Goal: Task Accomplishment & Management: Use online tool/utility

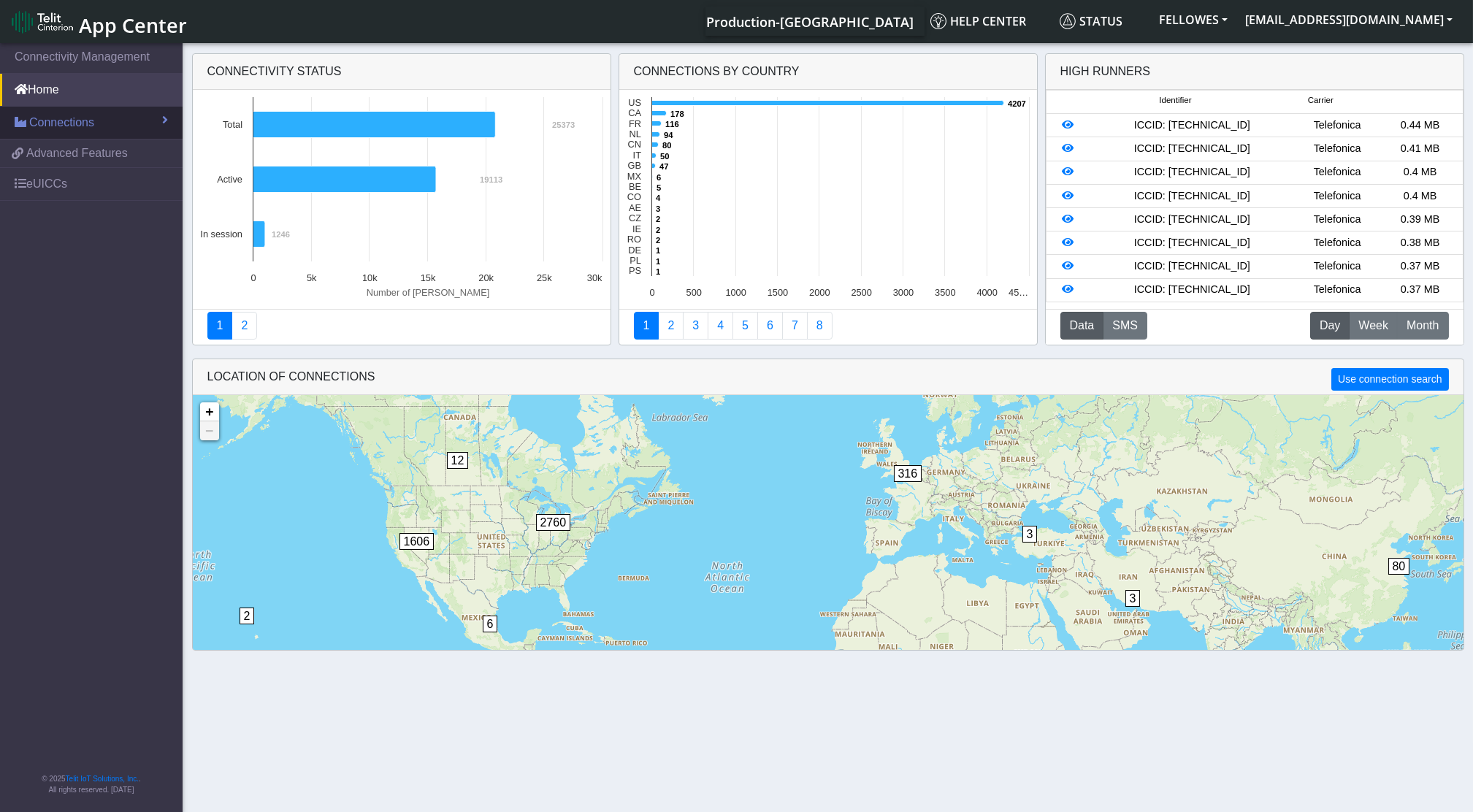
click at [59, 124] on span "Connections" at bounding box center [61, 123] width 65 height 17
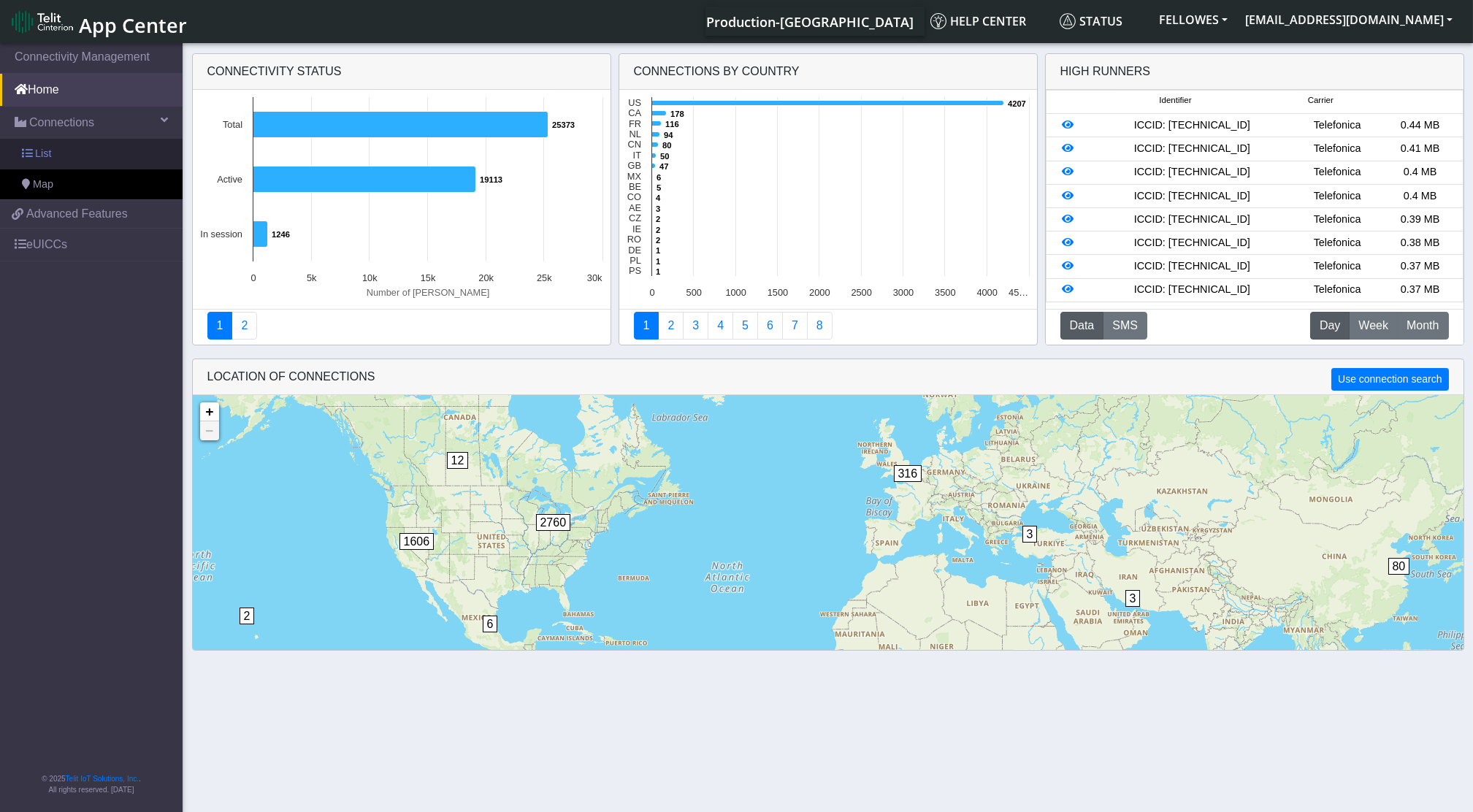
click at [63, 156] on link "List" at bounding box center [91, 154] width 182 height 31
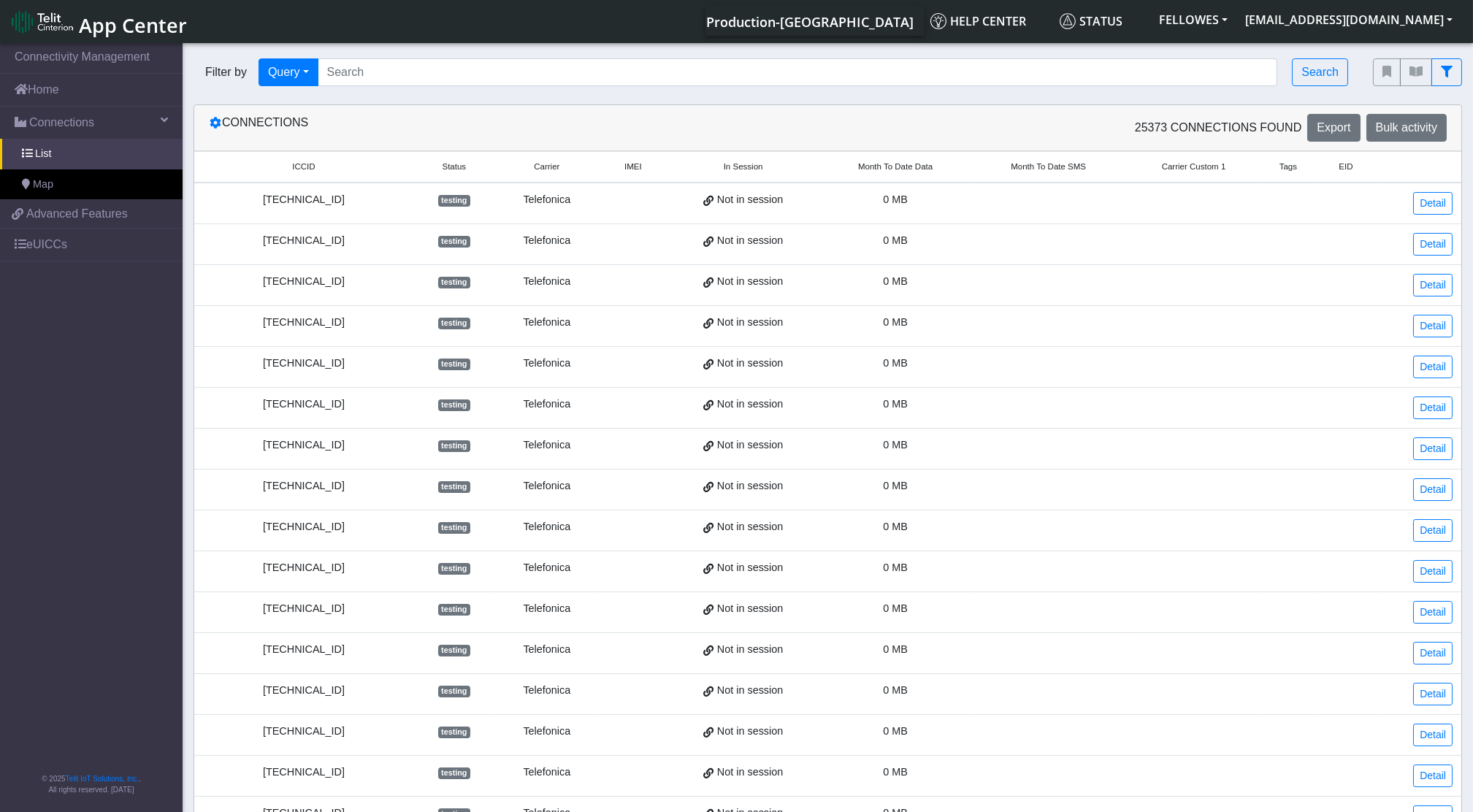
click at [430, 56] on div "Filter by Query Query In Session Not connected Tags Country Operator Search" at bounding box center [772, 72] width 1180 height 50
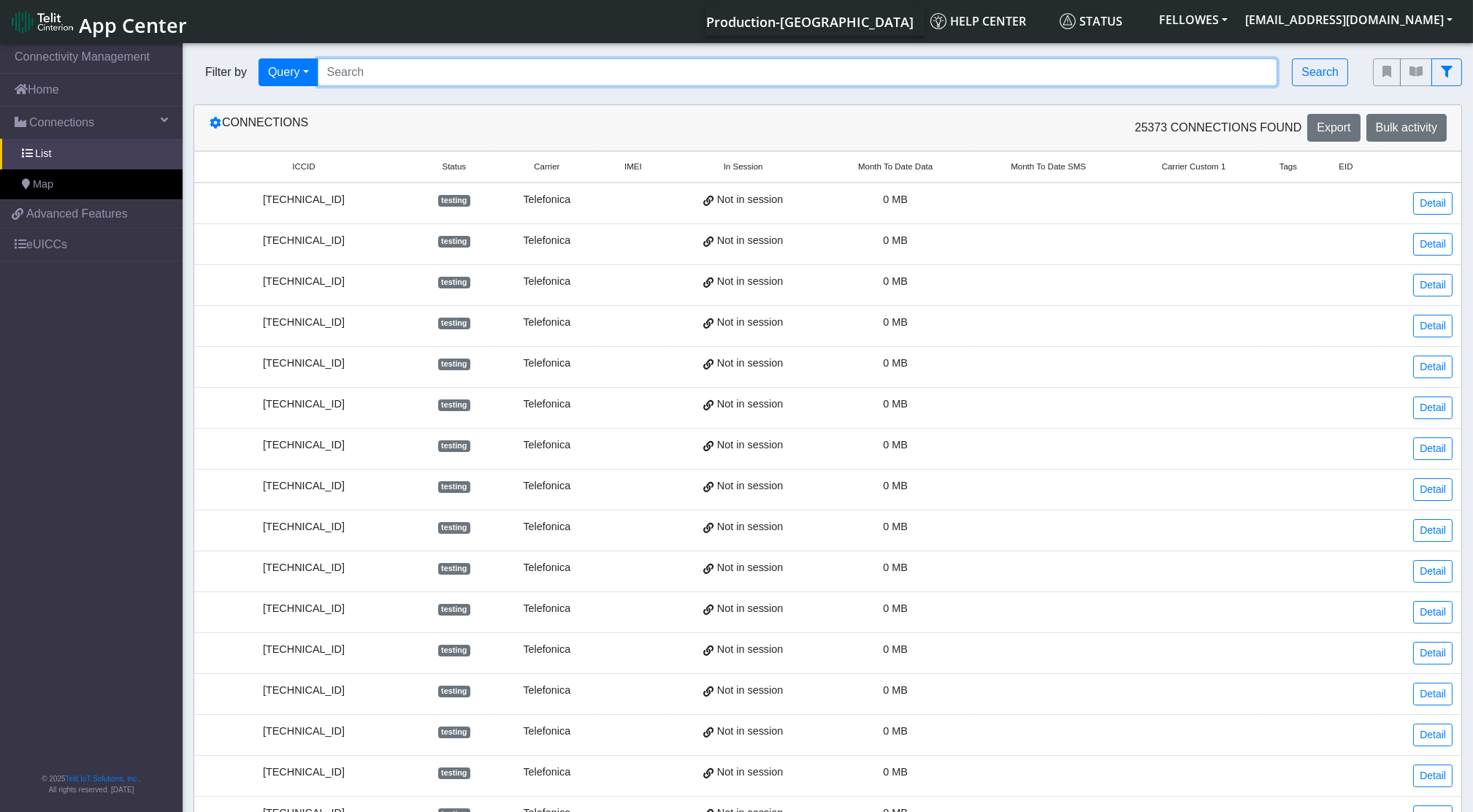
click at [414, 80] on input "Search..." at bounding box center [798, 72] width 960 height 28
type input "353141288053825"
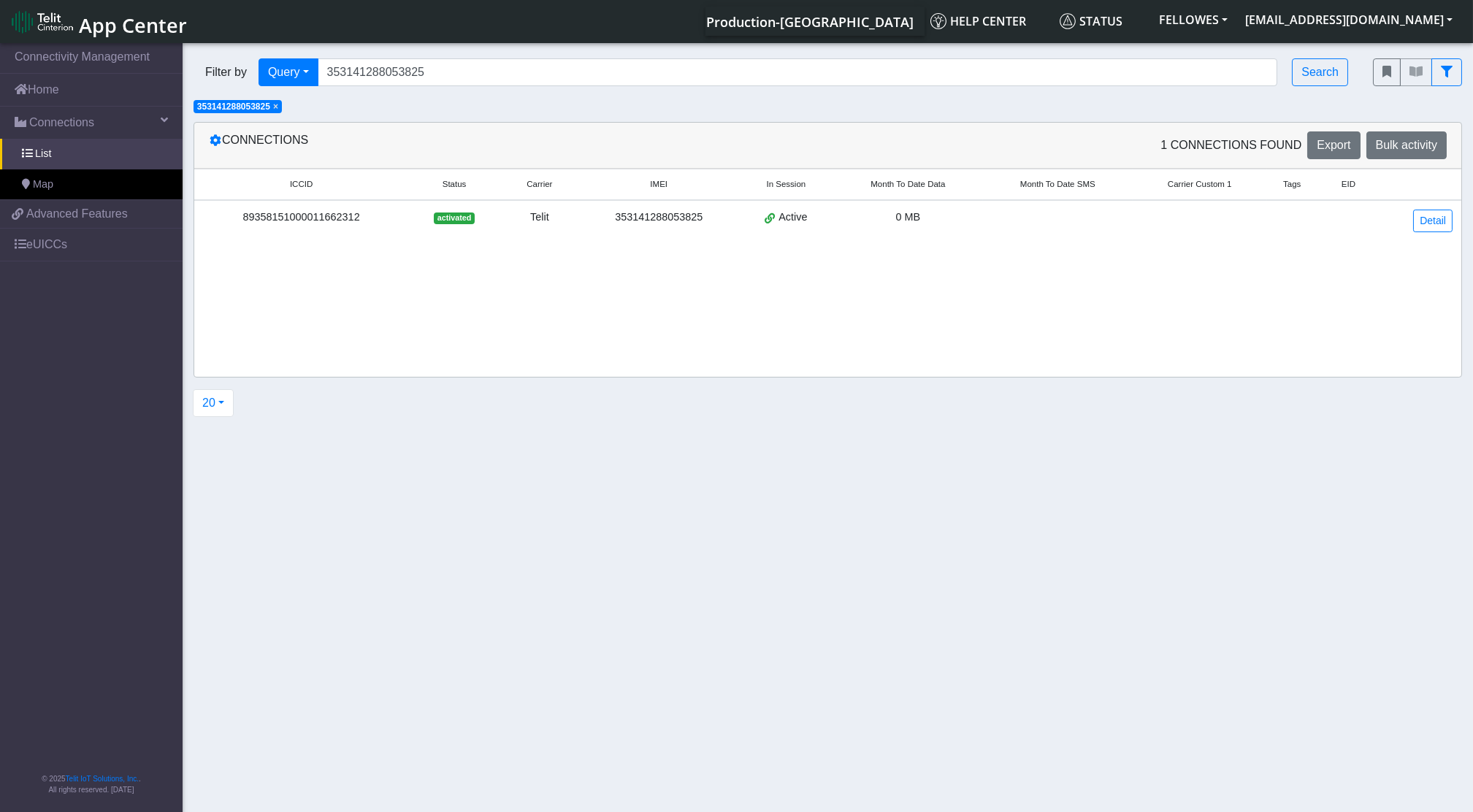
click at [1433, 208] on td "Detail" at bounding box center [1421, 220] width 82 height 41
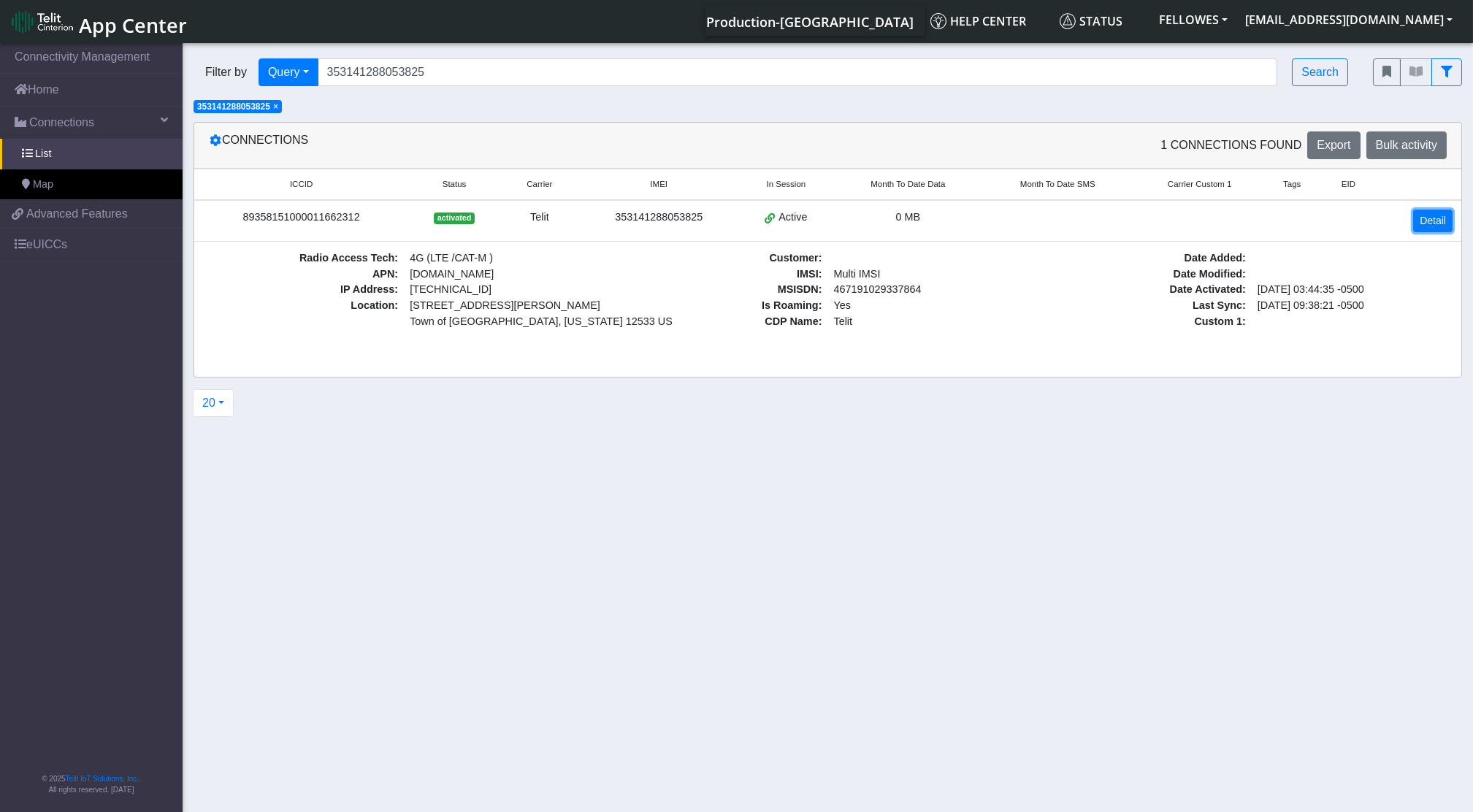
click at [1439, 231] on link "Detail" at bounding box center [1433, 221] width 39 height 23
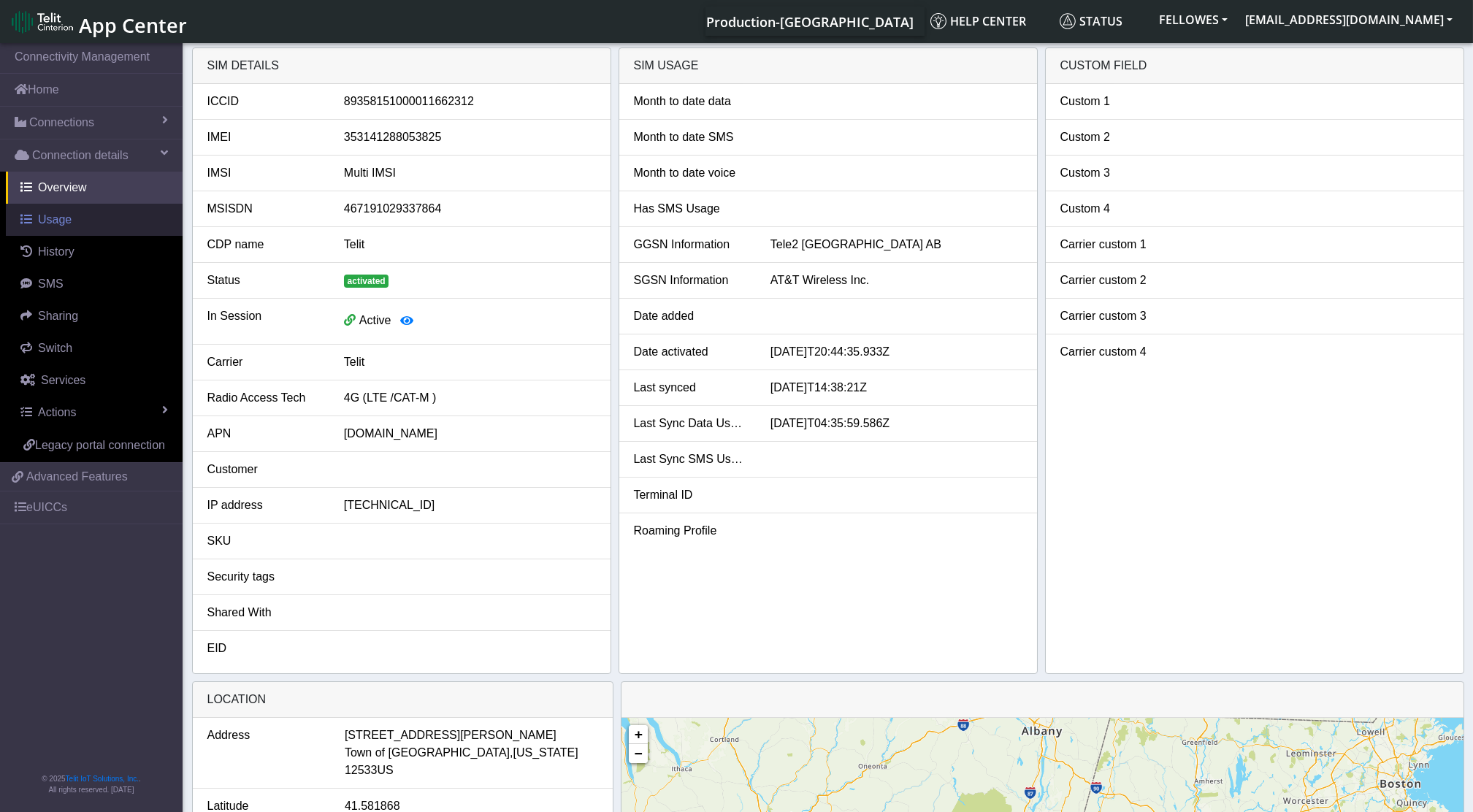
click at [61, 213] on span "Usage" at bounding box center [55, 219] width 33 height 12
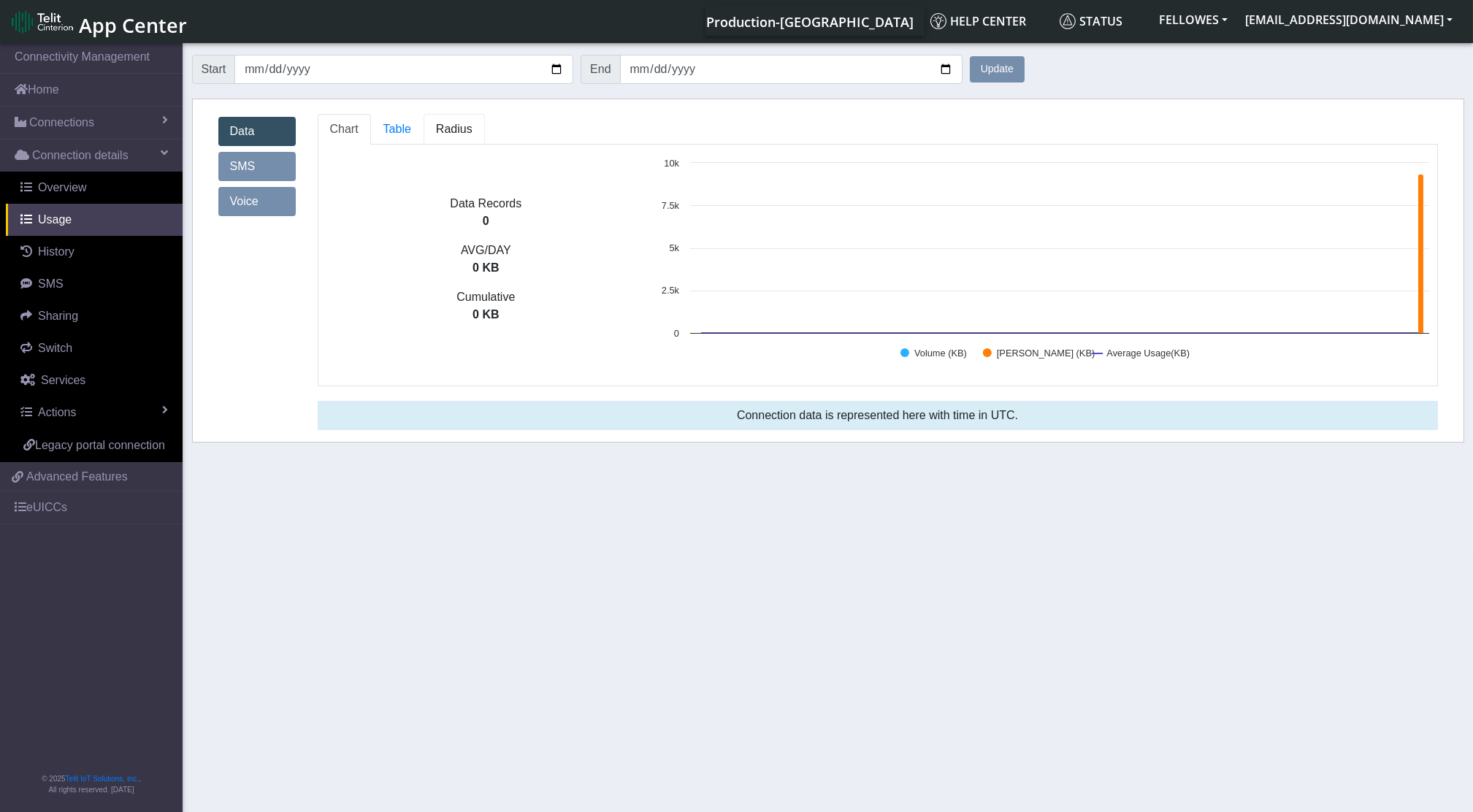
click at [411, 127] on span "Radius" at bounding box center [397, 129] width 28 height 12
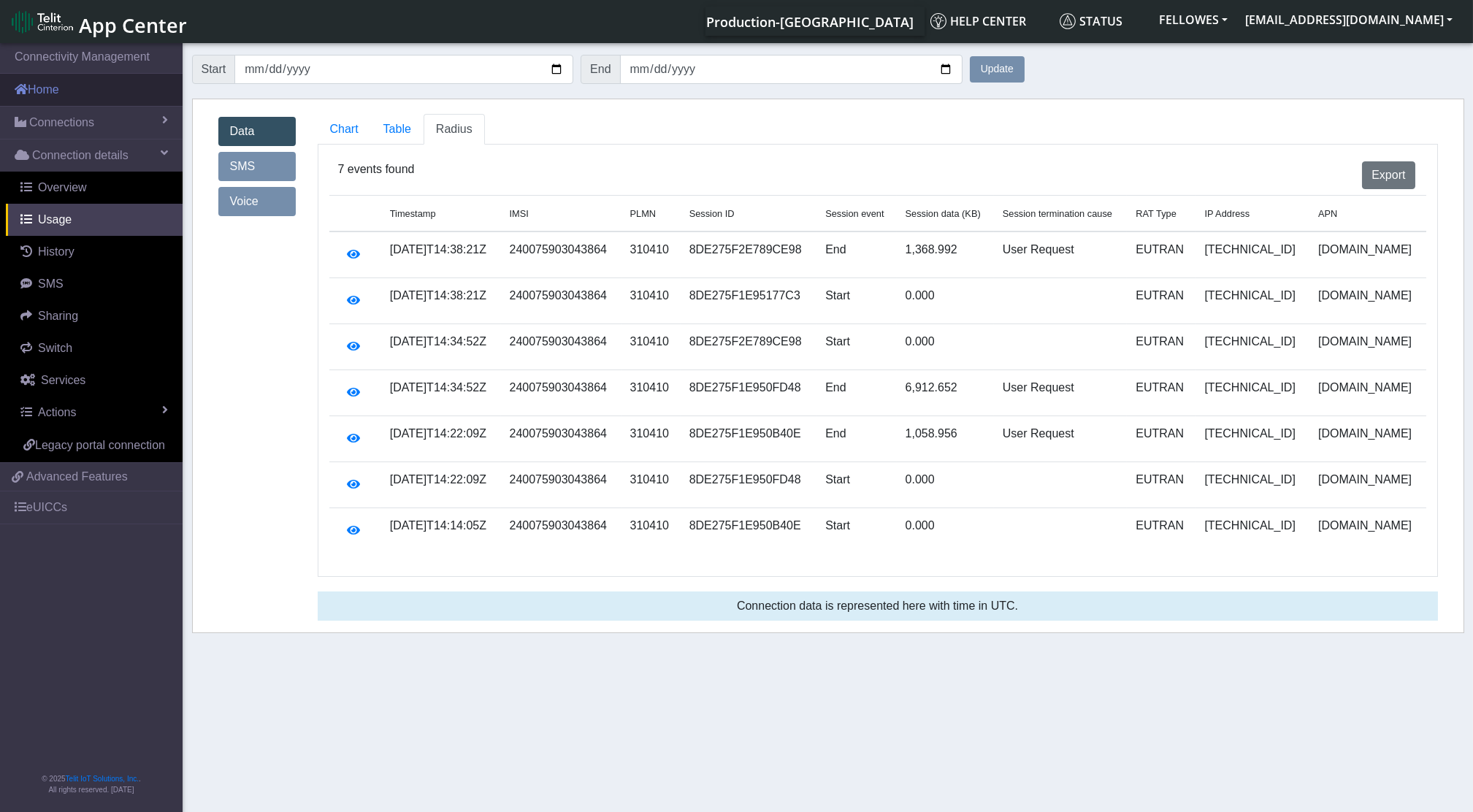
click at [62, 79] on link "Home" at bounding box center [91, 89] width 182 height 32
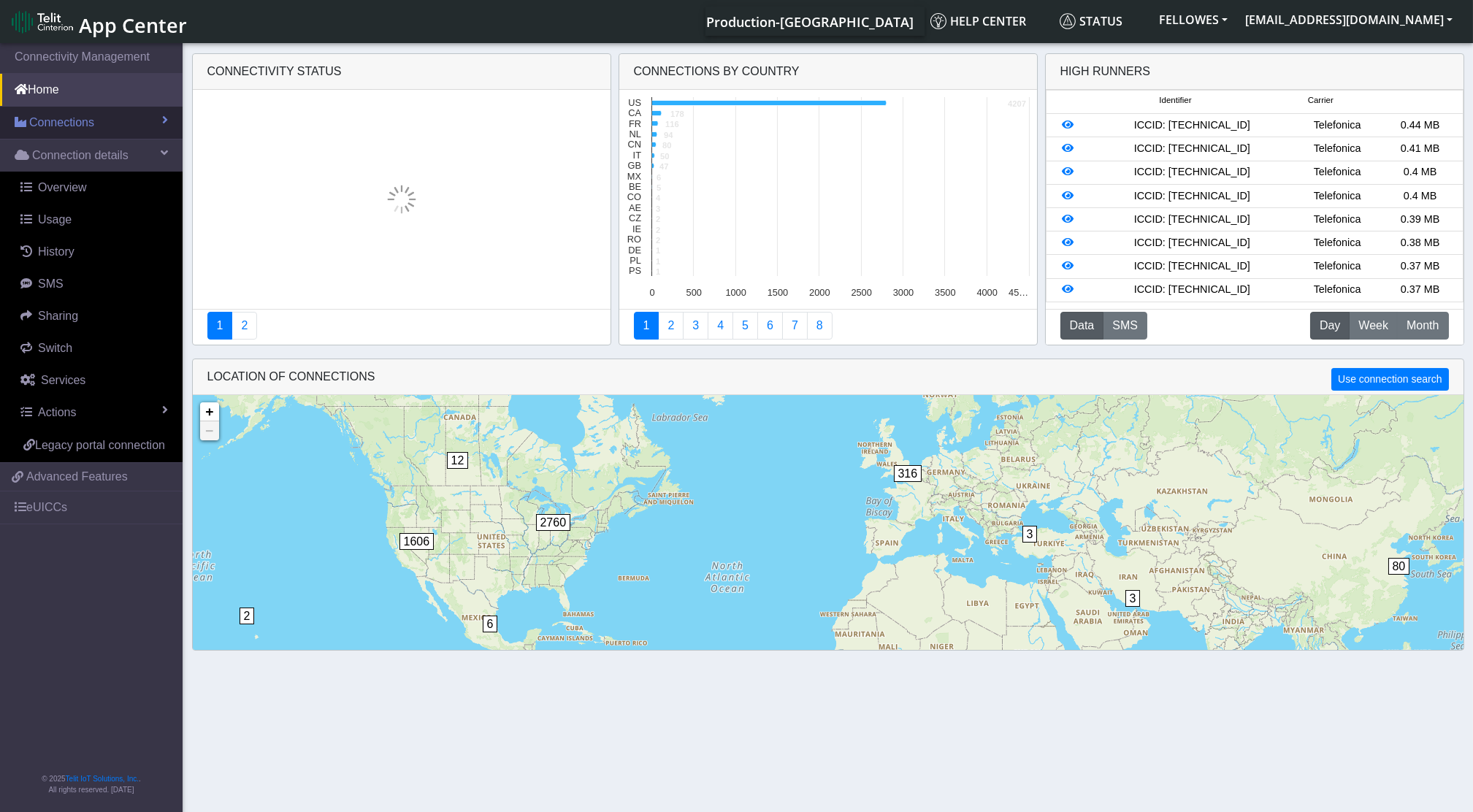
click at [87, 119] on span "Connections" at bounding box center [61, 123] width 65 height 17
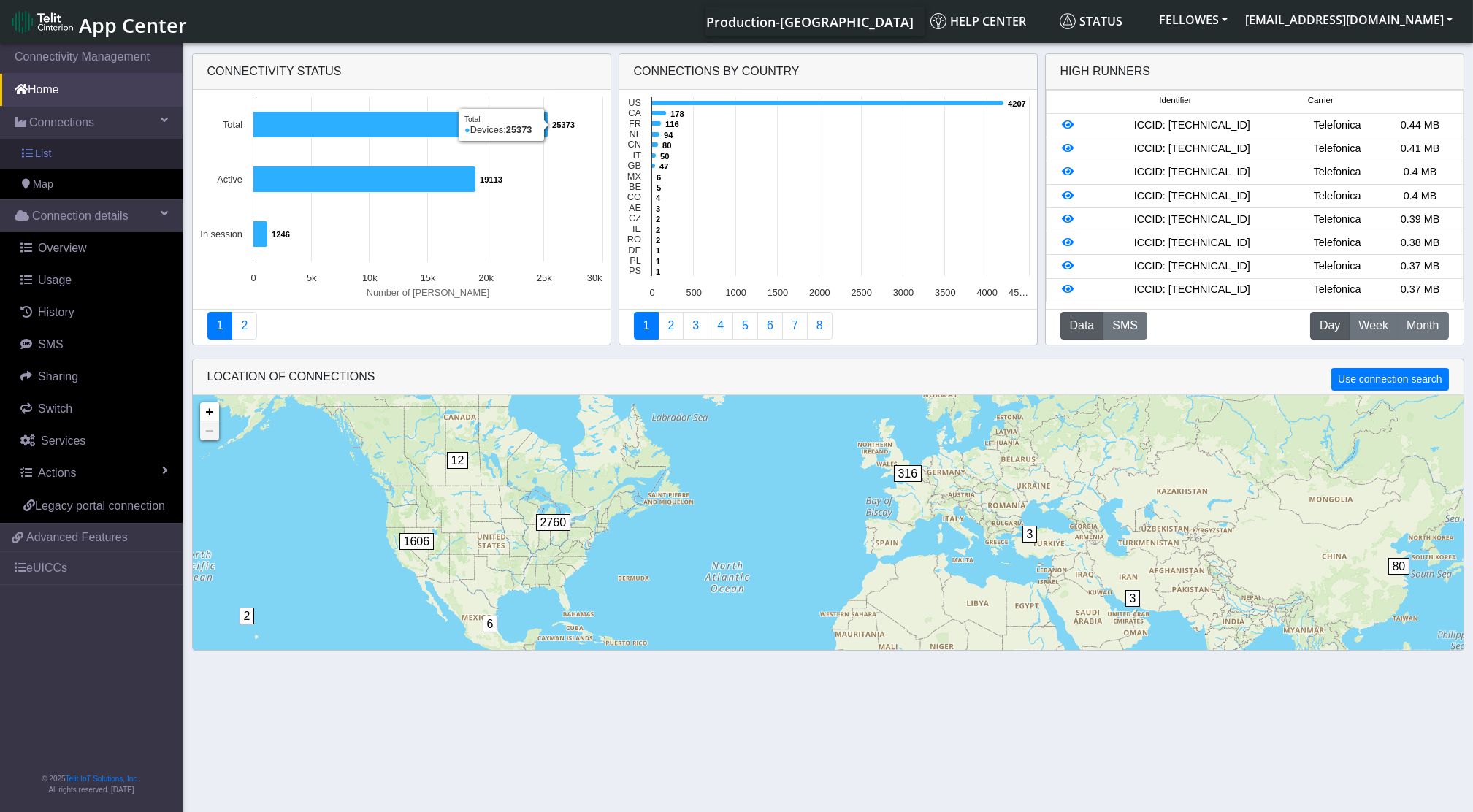
click at [63, 145] on link "List" at bounding box center [91, 154] width 182 height 31
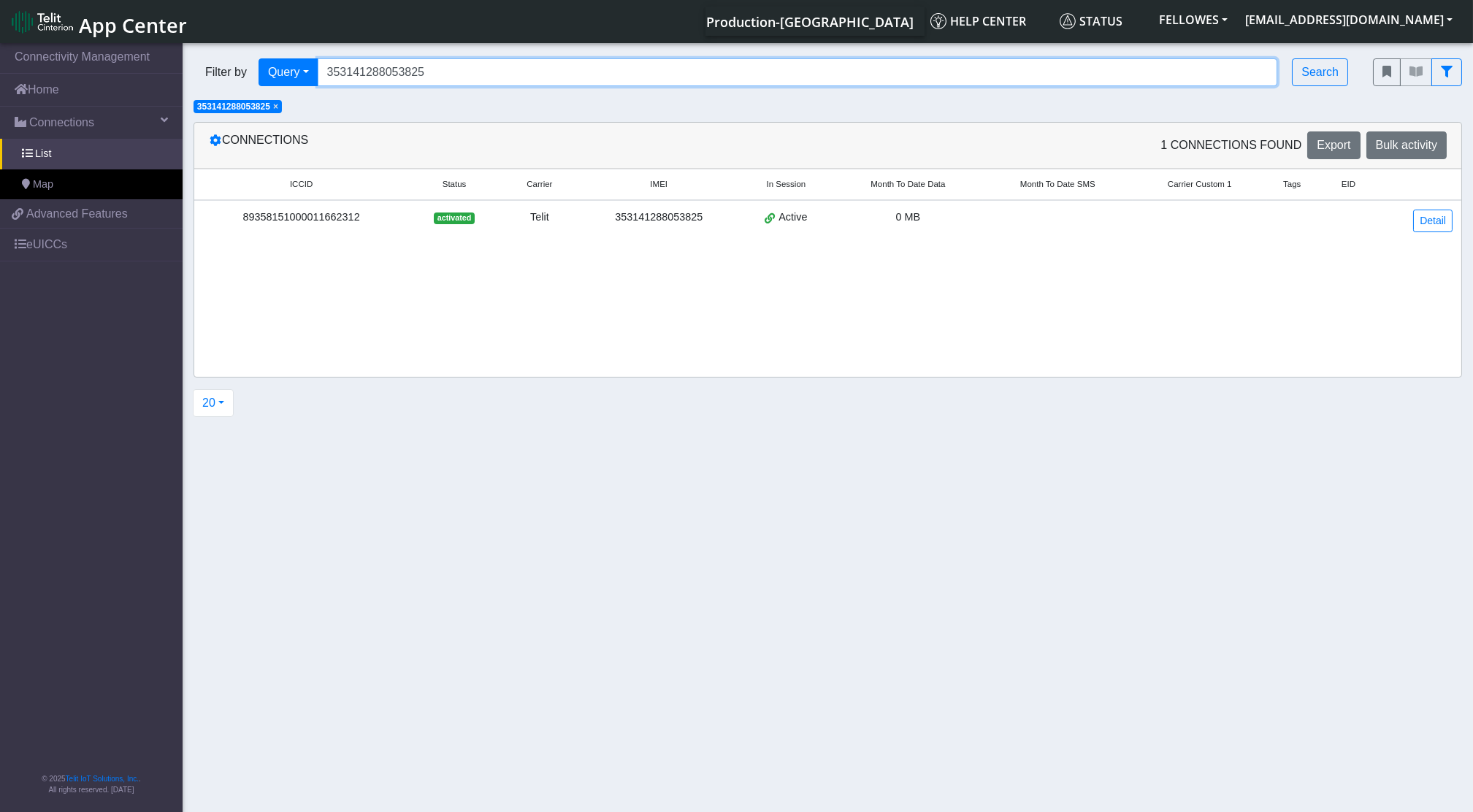
click at [444, 58] on input "353141288053825" at bounding box center [798, 72] width 960 height 28
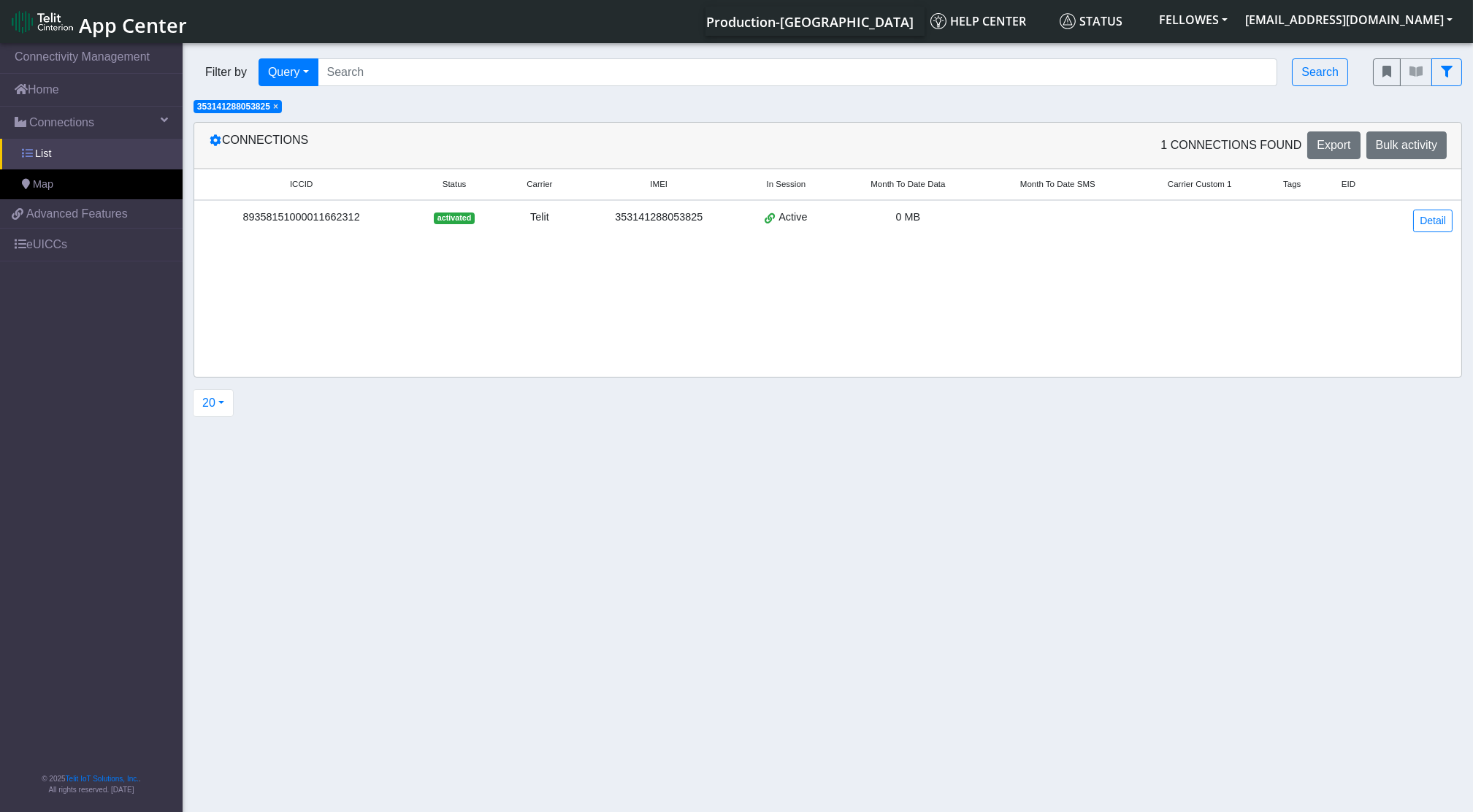
click at [66, 158] on link "List" at bounding box center [91, 154] width 182 height 31
click at [79, 120] on span "Connections" at bounding box center [61, 123] width 65 height 17
click at [109, 123] on link "Connections" at bounding box center [91, 122] width 182 height 32
click at [271, 105] on span "353141288053825" at bounding box center [234, 107] width 73 height 10
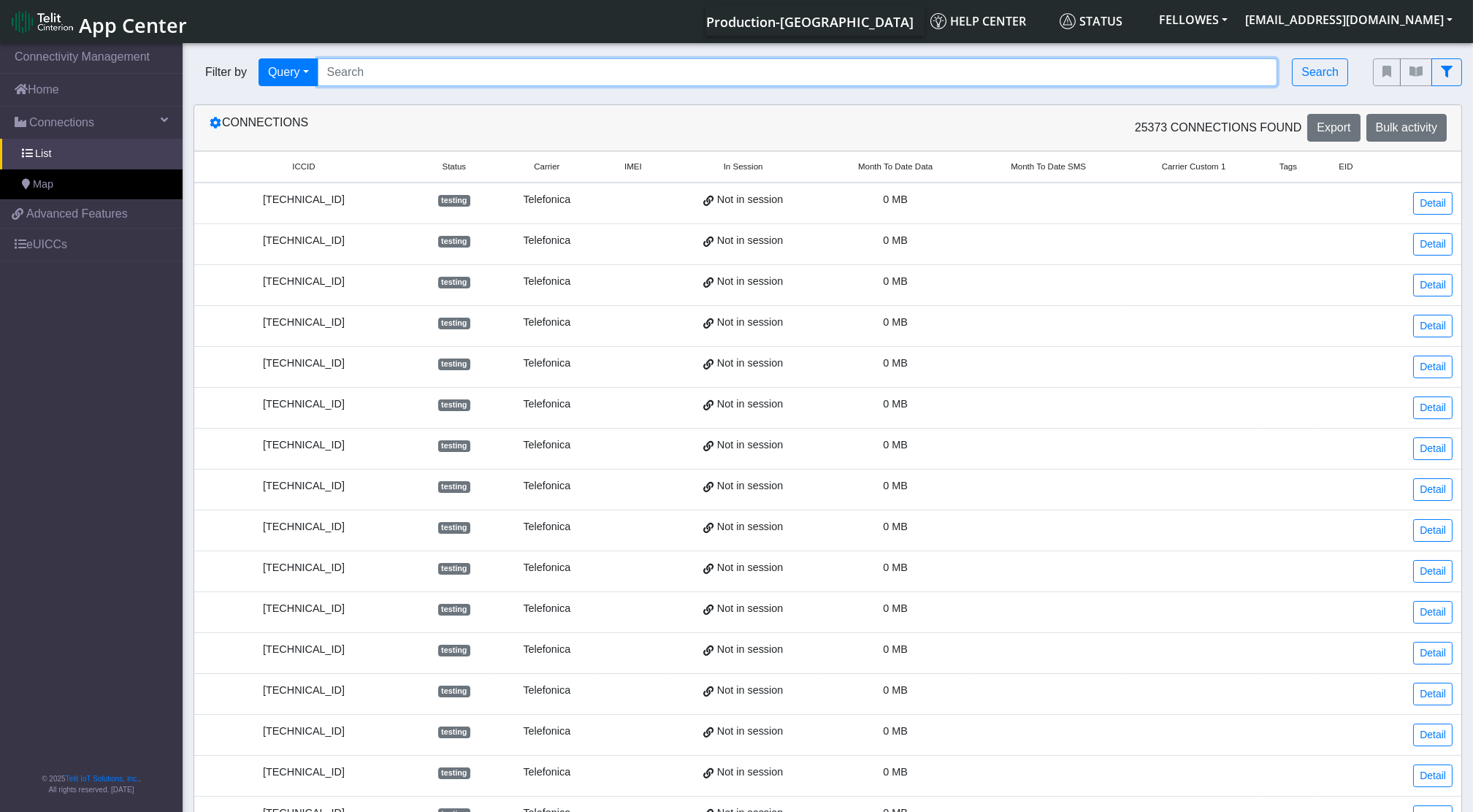
click at [364, 82] on input "Search..." at bounding box center [798, 72] width 960 height 28
type input "353141288040764"
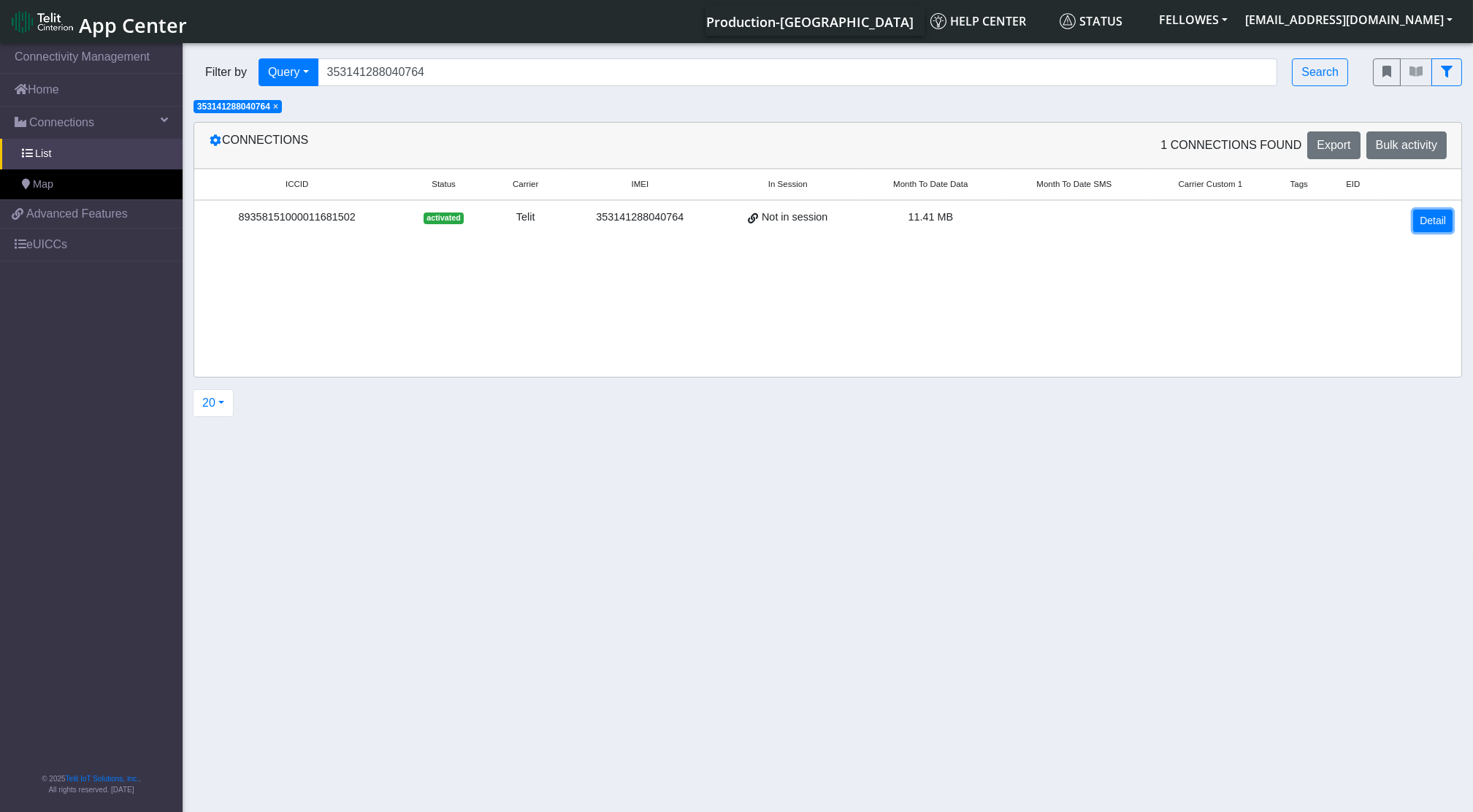
click at [1431, 224] on link "Detail" at bounding box center [1433, 221] width 39 height 23
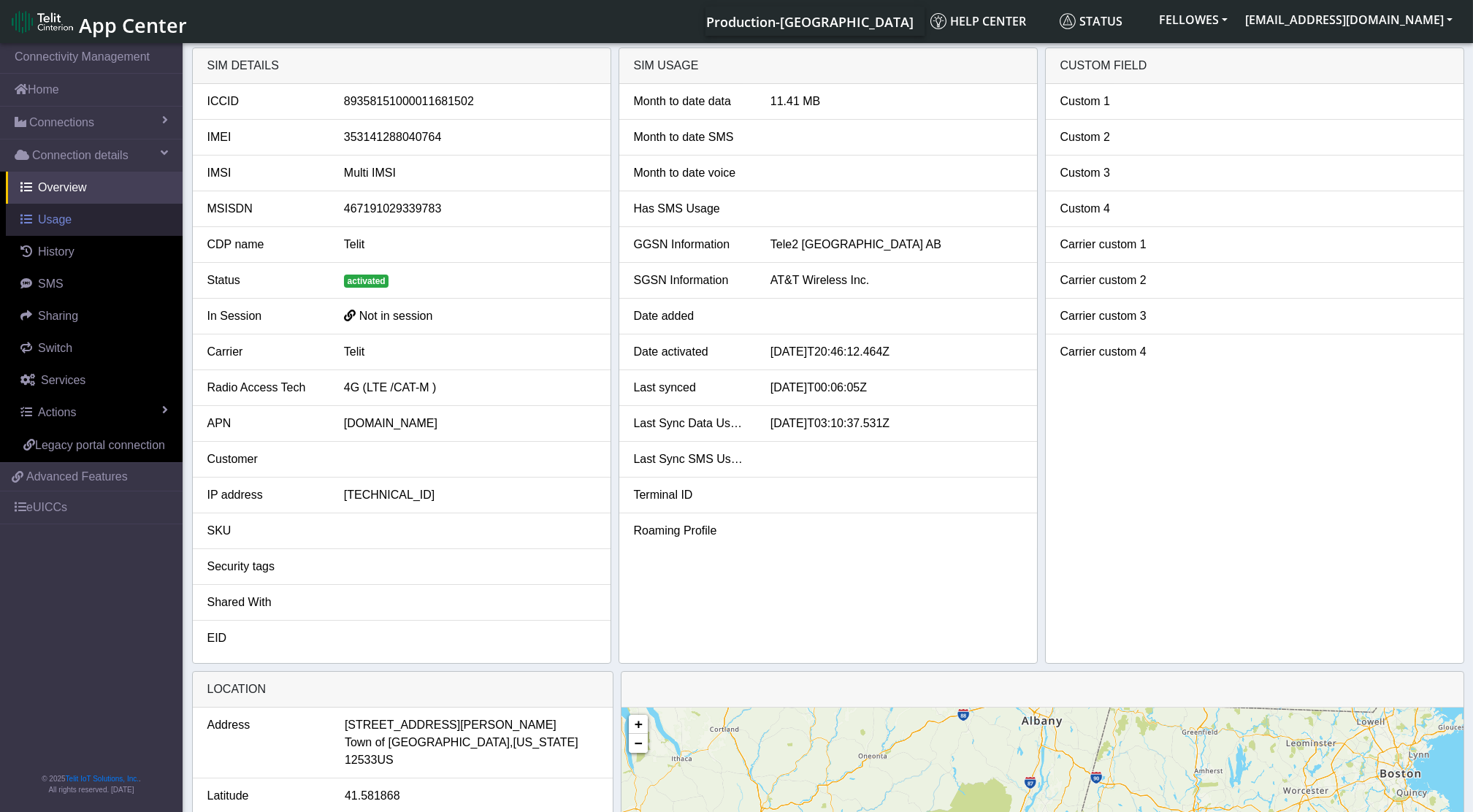
click at [55, 225] on span "Usage" at bounding box center [55, 219] width 33 height 12
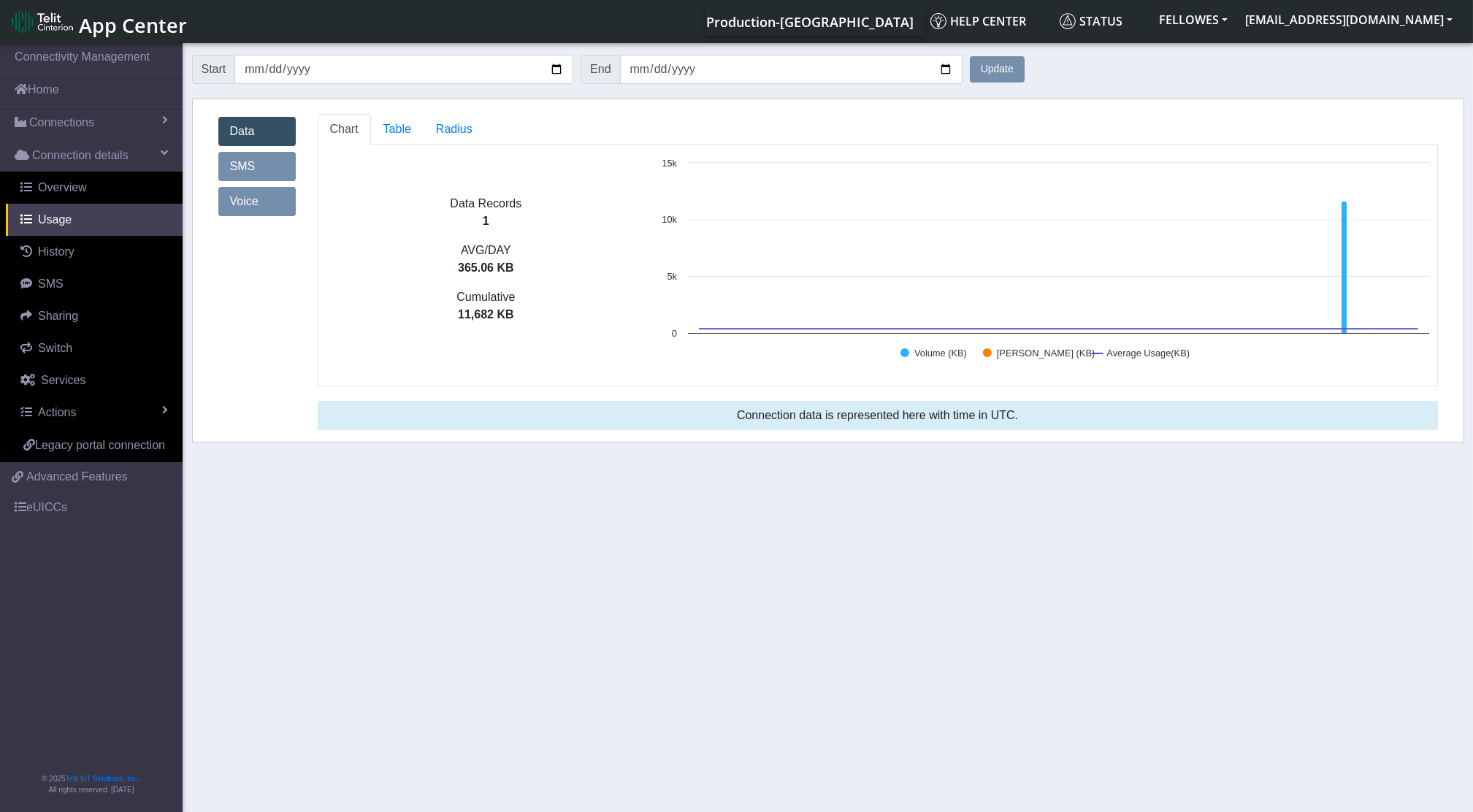
click at [483, 127] on ul "Chart Table Radius" at bounding box center [878, 129] width 1120 height 31
click at [411, 127] on span "Radius" at bounding box center [397, 129] width 28 height 12
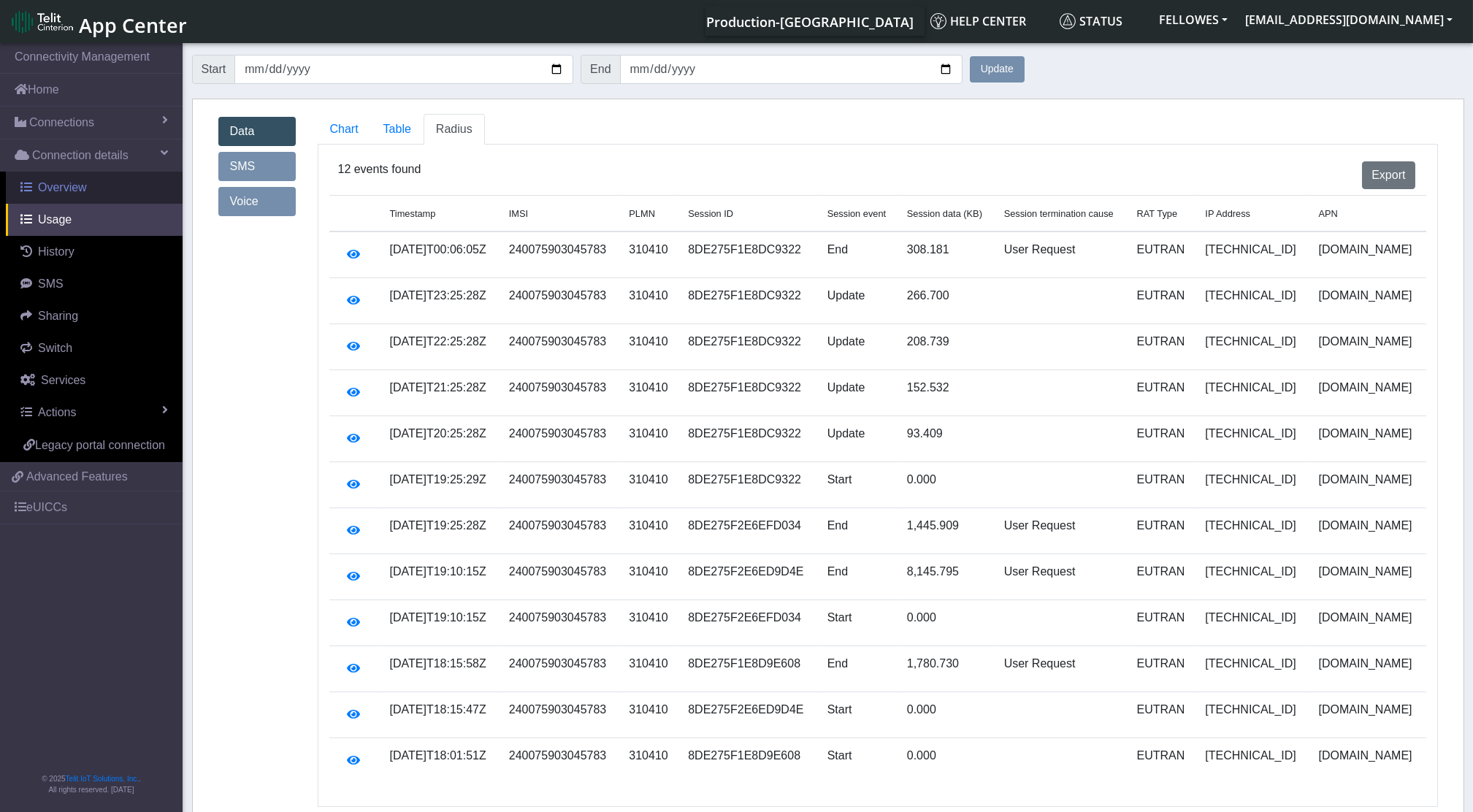
click at [59, 185] on span "Overview" at bounding box center [63, 187] width 49 height 12
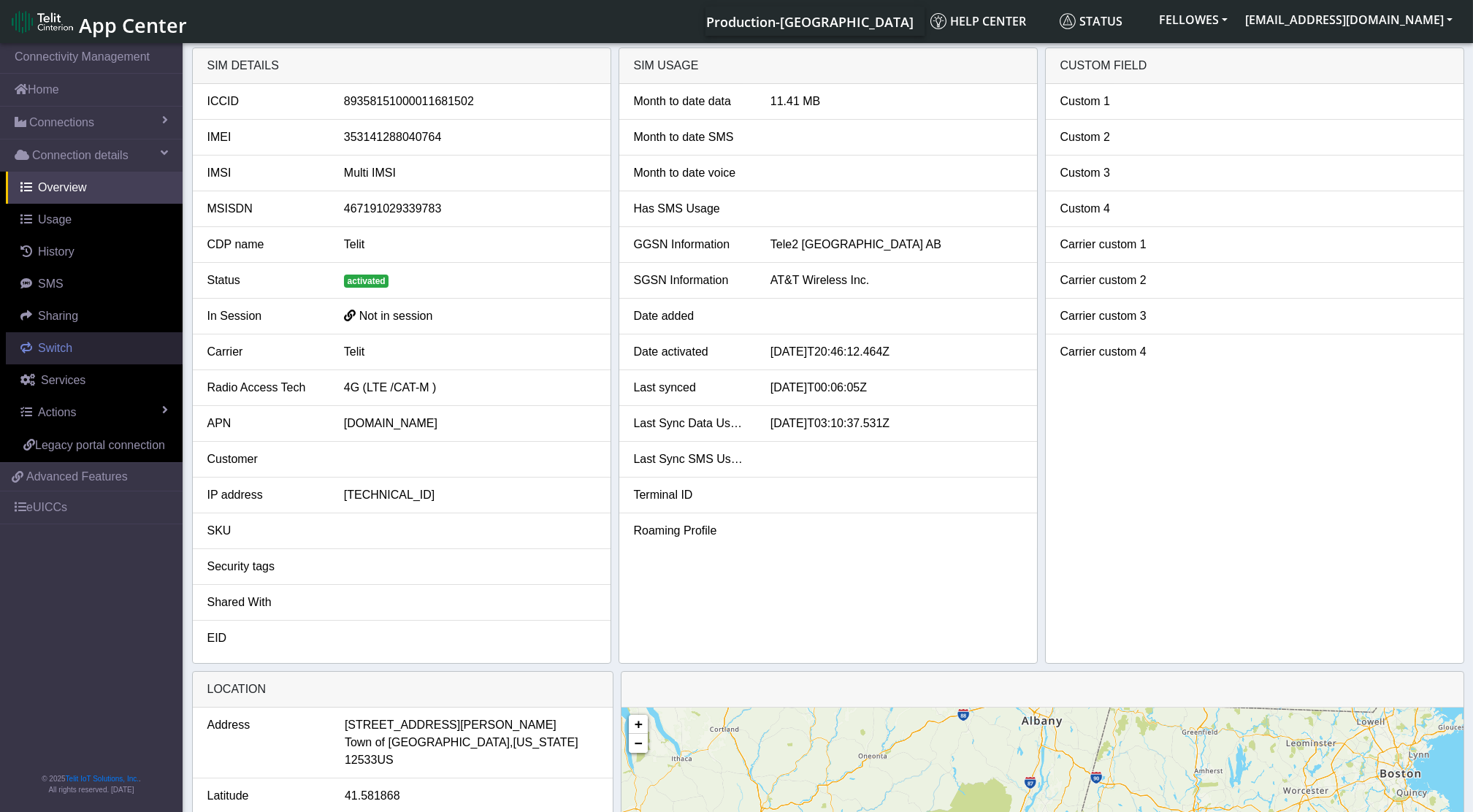
click at [60, 342] on span "Switch" at bounding box center [55, 348] width 34 height 12
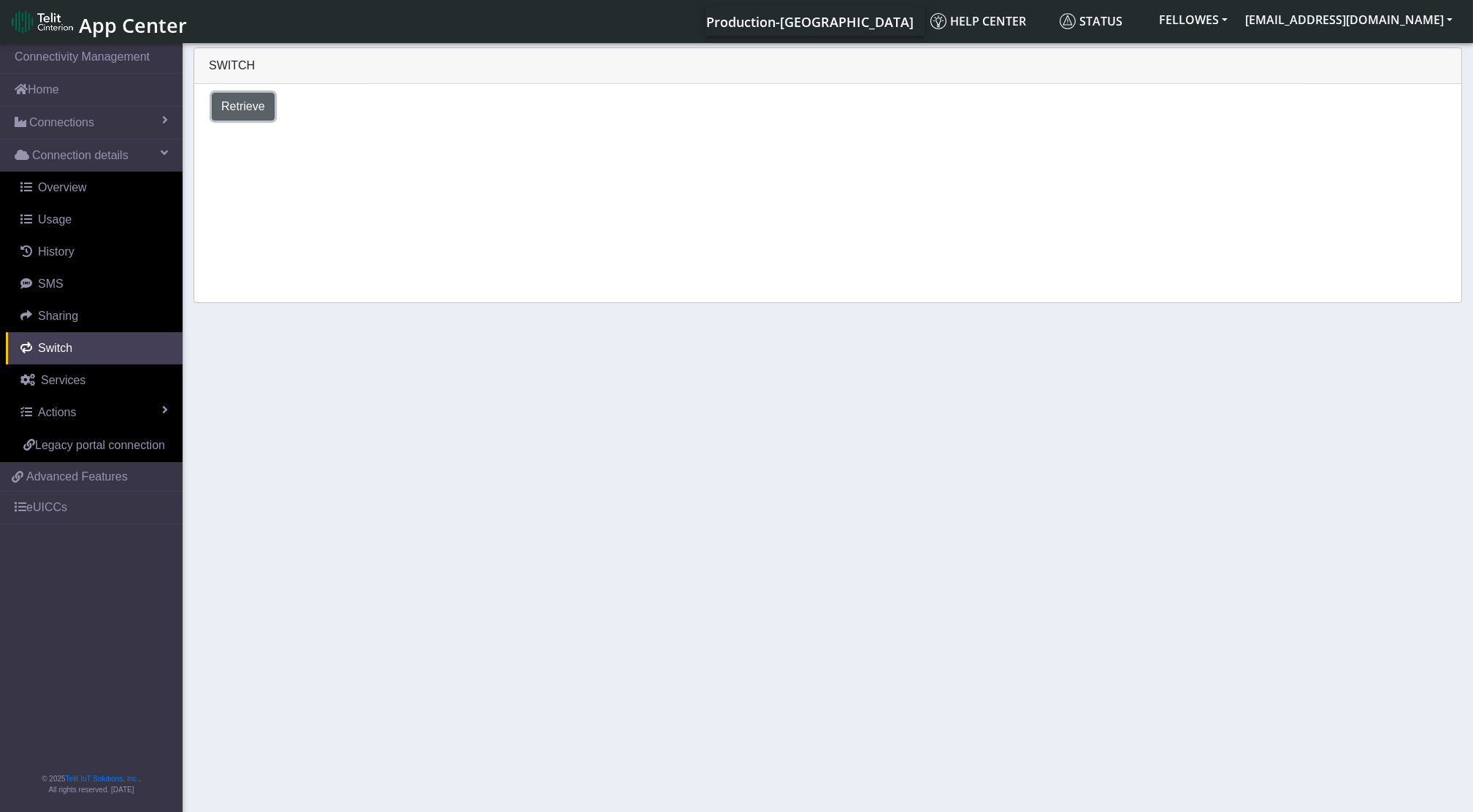
click at [247, 100] on span "Retrieve" at bounding box center [243, 107] width 44 height 12
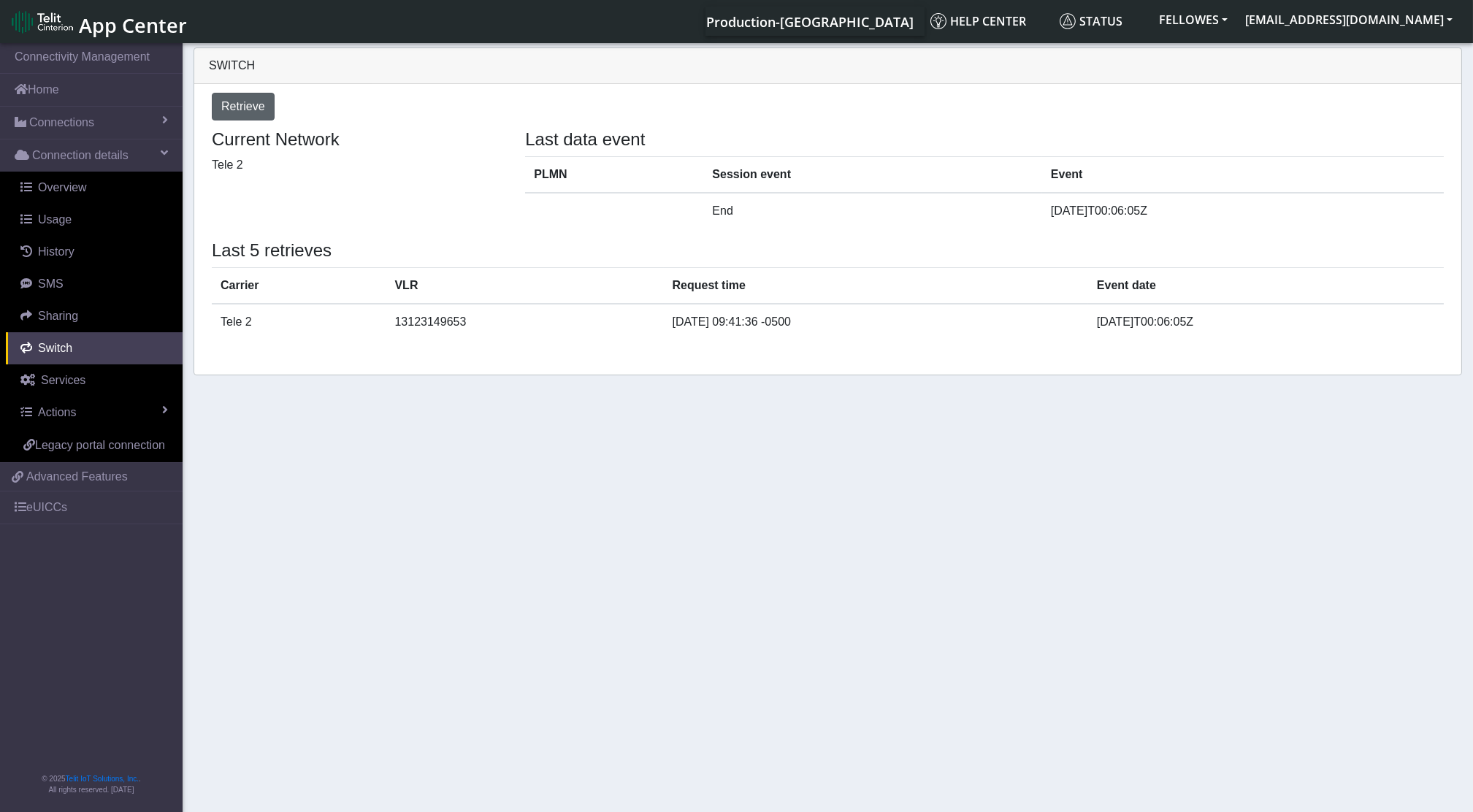
select select "[GEOGRAPHIC_DATA]"
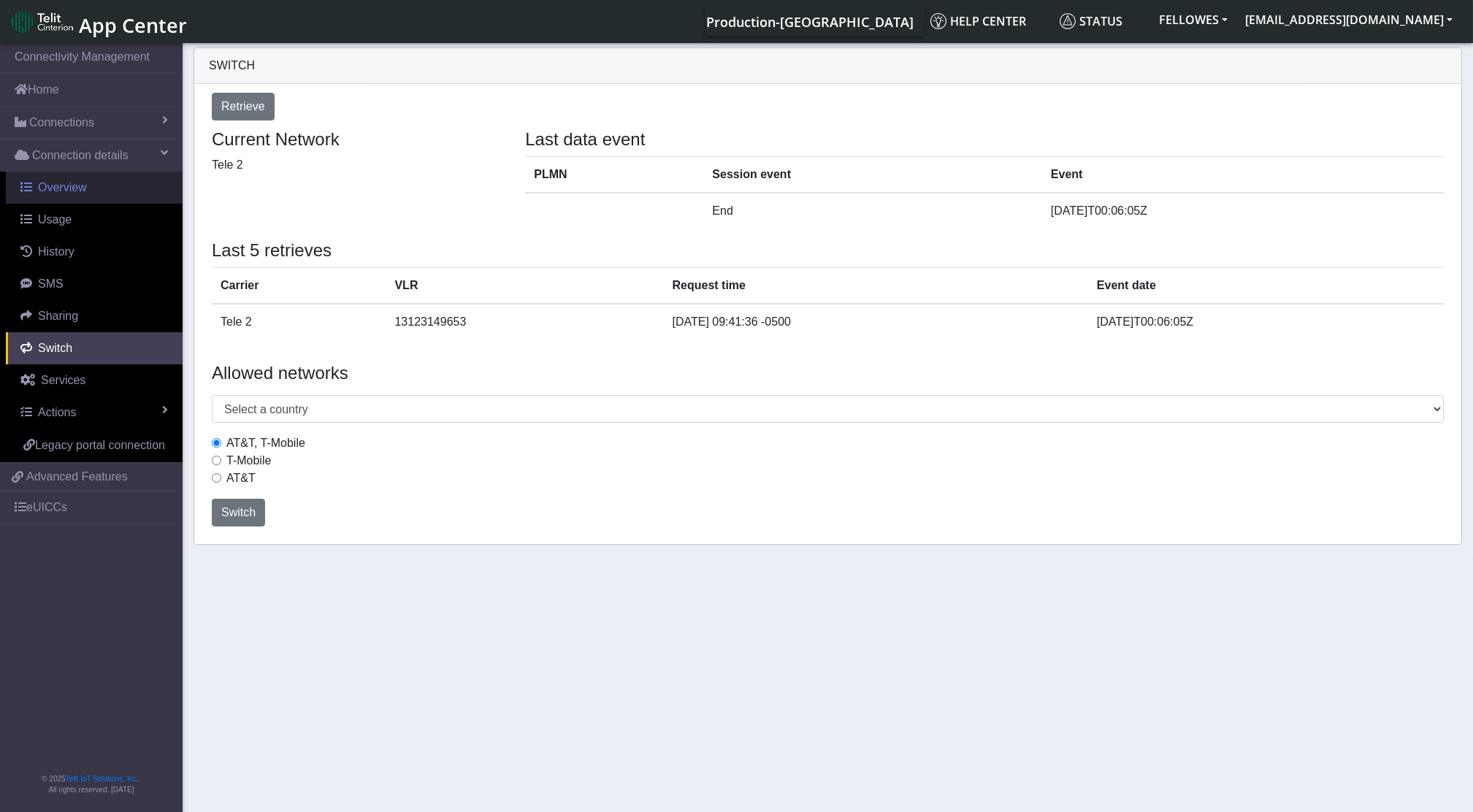
click at [42, 190] on span "Overview" at bounding box center [63, 187] width 49 height 12
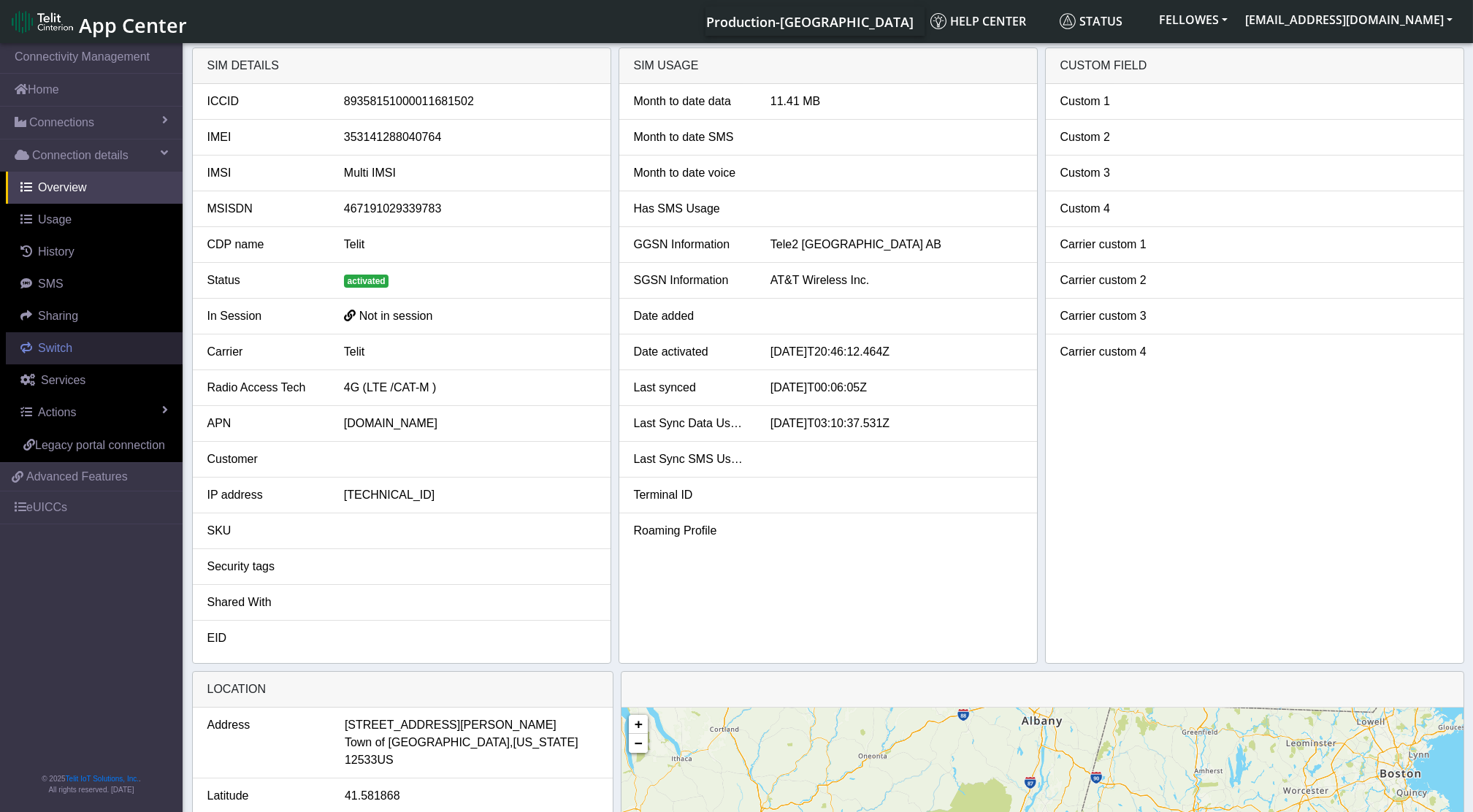
click at [52, 342] on span "Switch" at bounding box center [55, 348] width 34 height 12
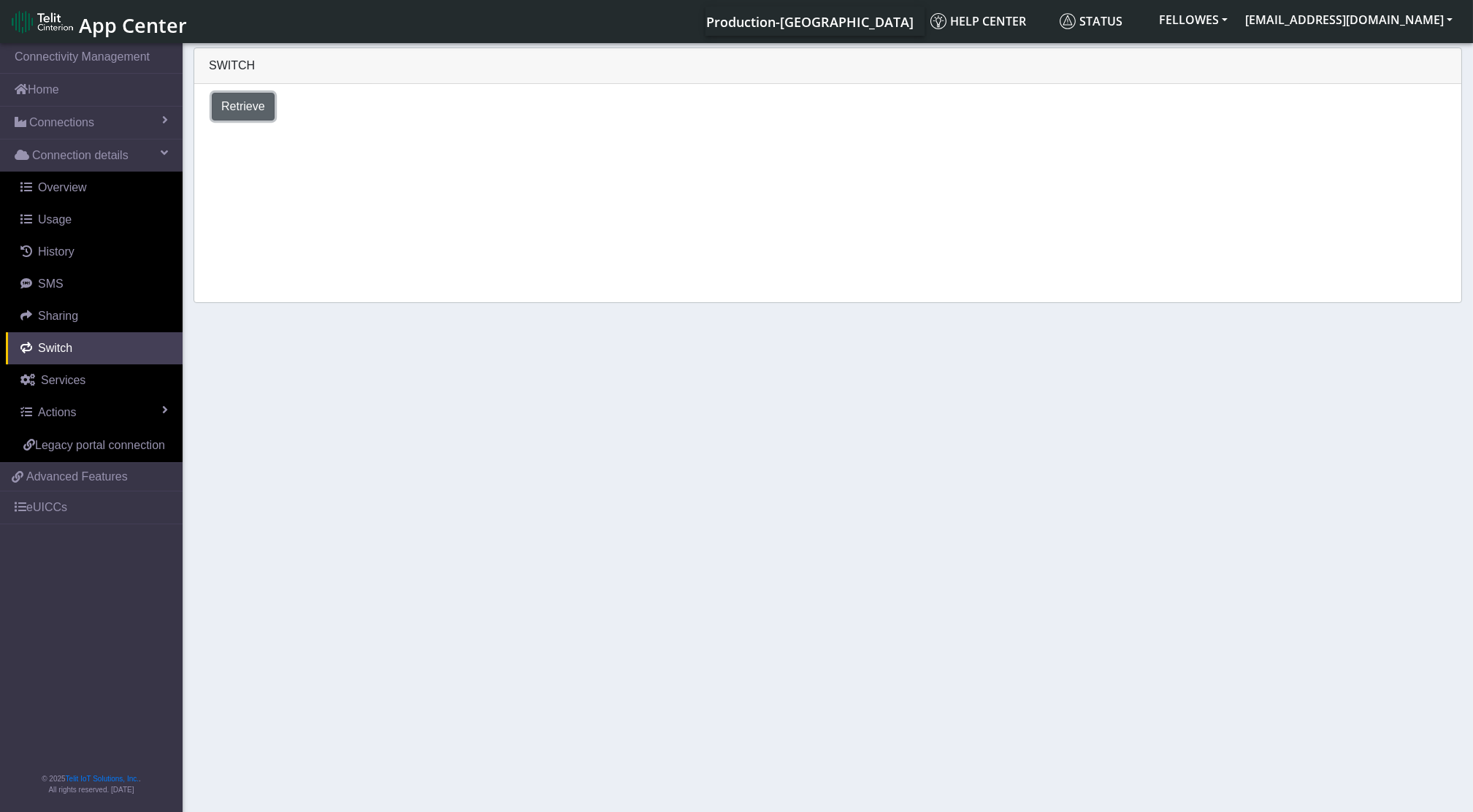
click at [235, 109] on span "Retrieve" at bounding box center [243, 107] width 44 height 12
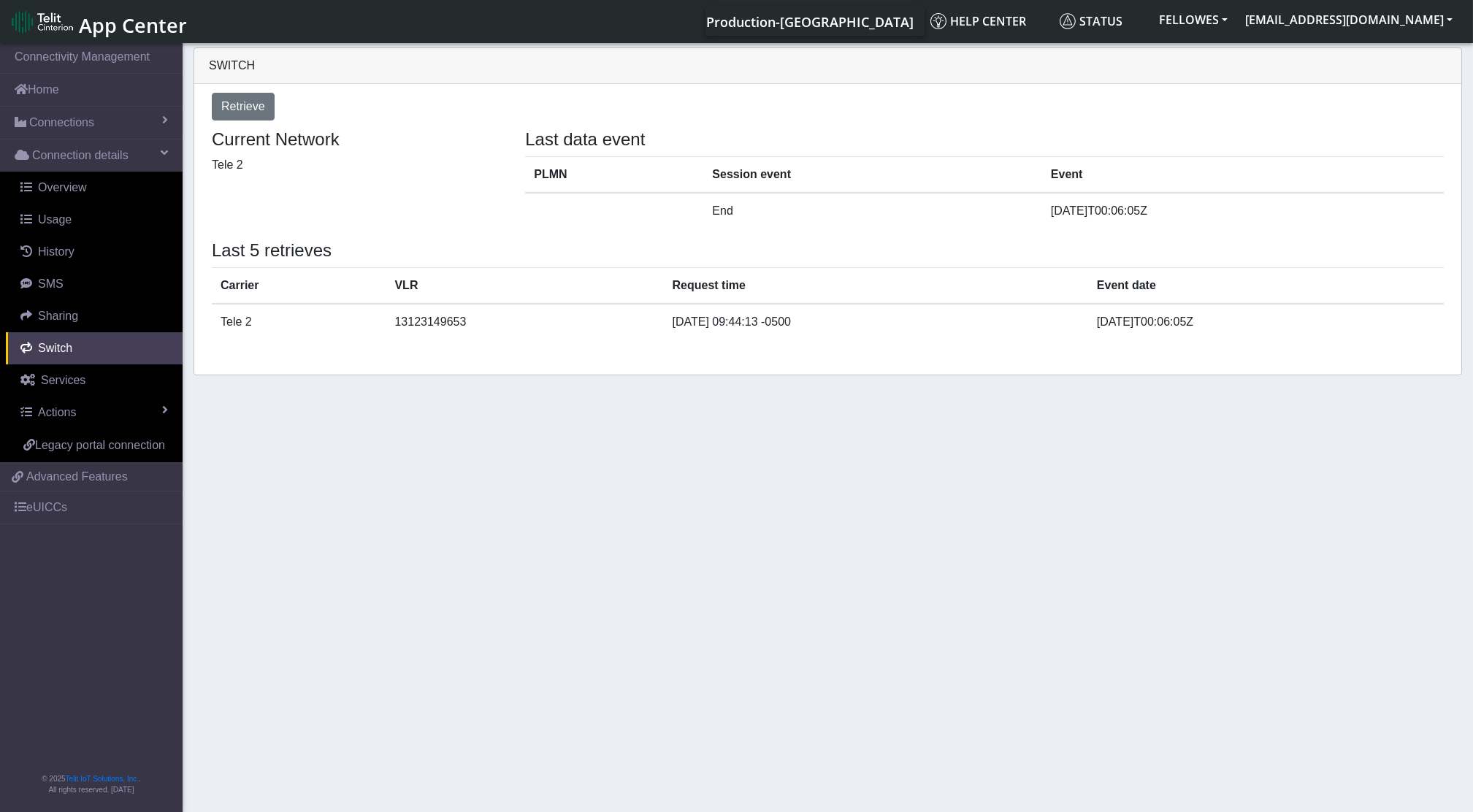
select select "[GEOGRAPHIC_DATA]"
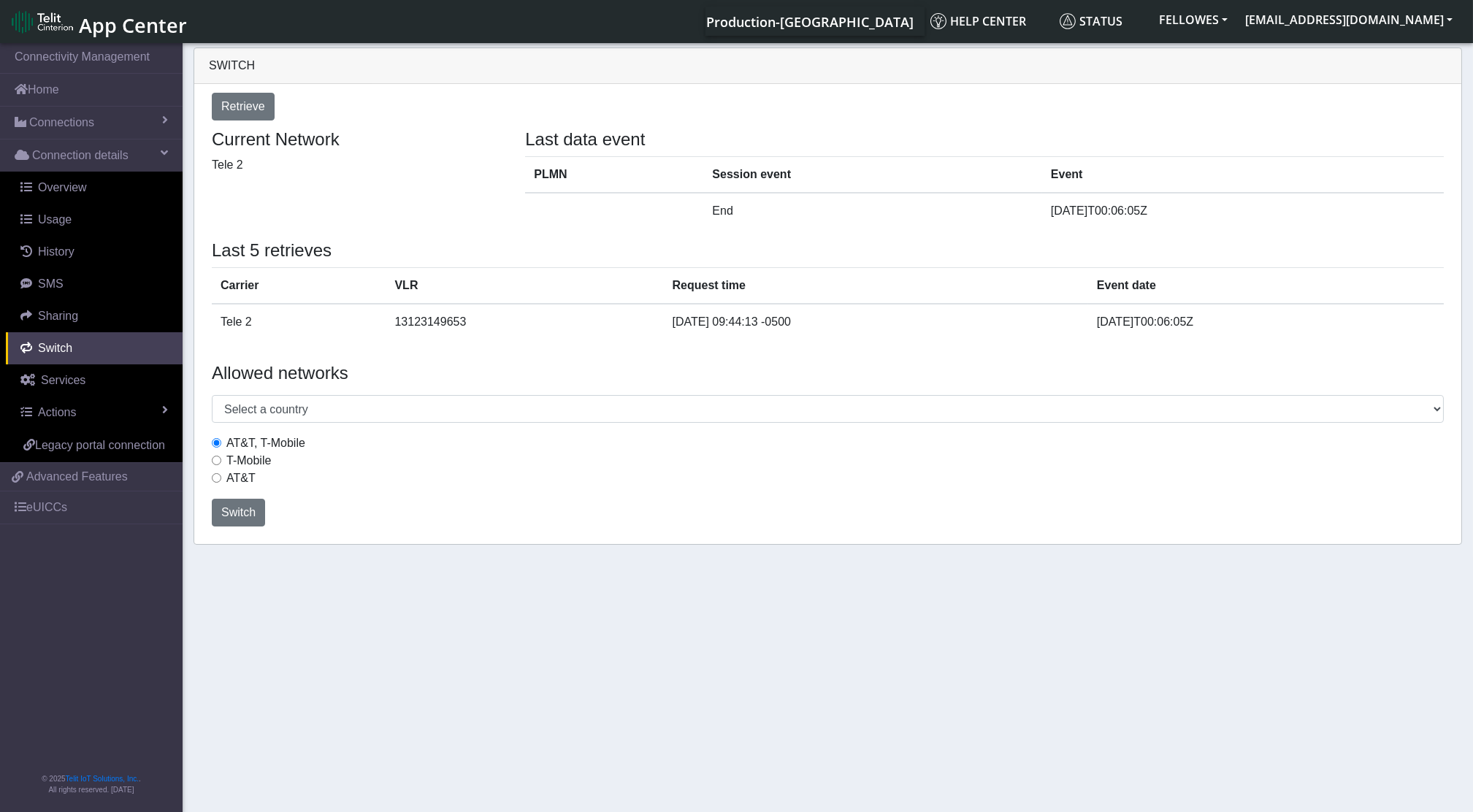
click at [238, 458] on label "T-Mobile" at bounding box center [248, 461] width 45 height 17
click at [221, 458] on input "T-Mobile" at bounding box center [217, 460] width 10 height 10
radio input "true"
click at [241, 503] on button "Switch" at bounding box center [238, 513] width 53 height 28
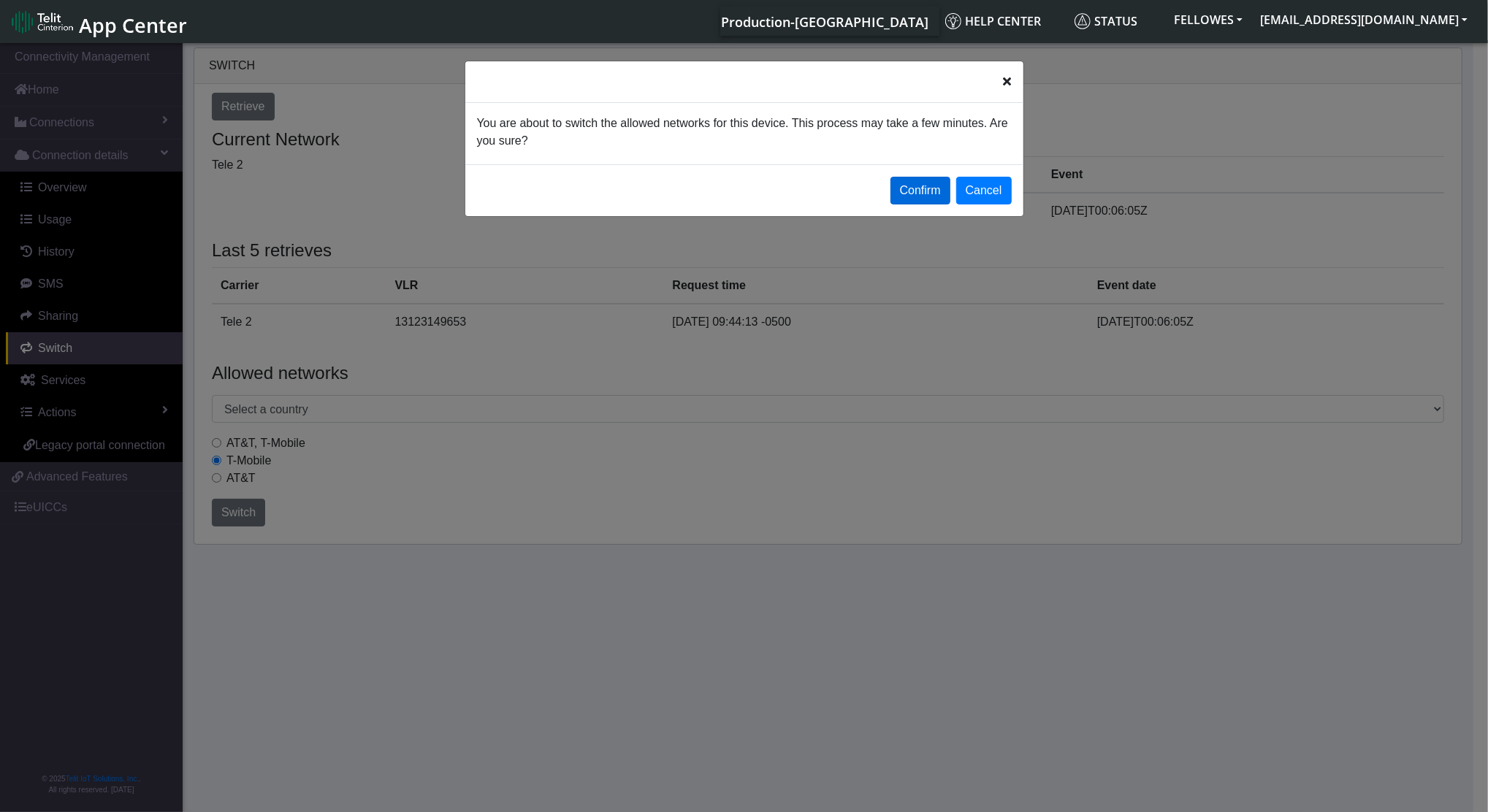
click at [908, 199] on button "Confirm" at bounding box center [920, 190] width 60 height 28
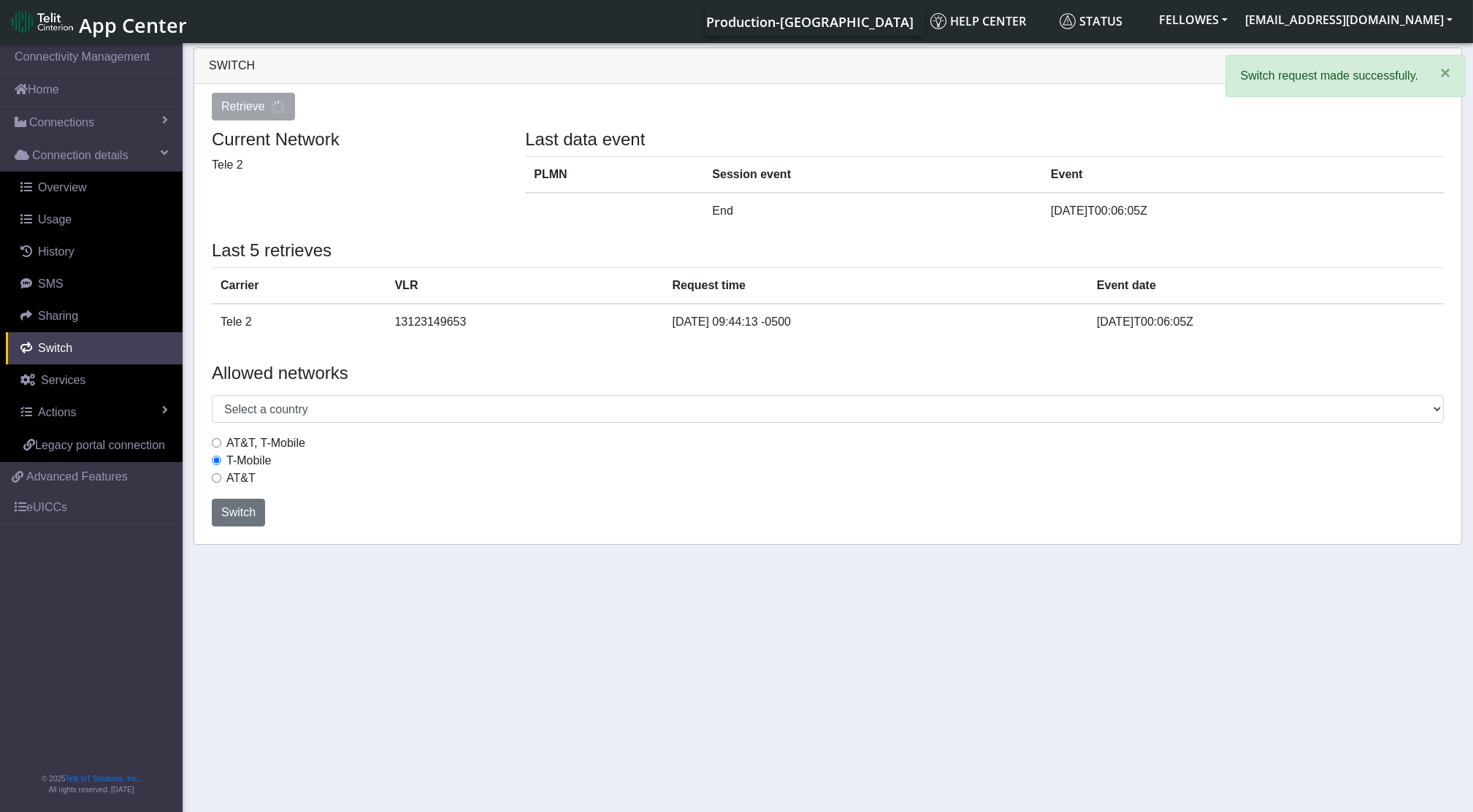
select select "[GEOGRAPHIC_DATA]"
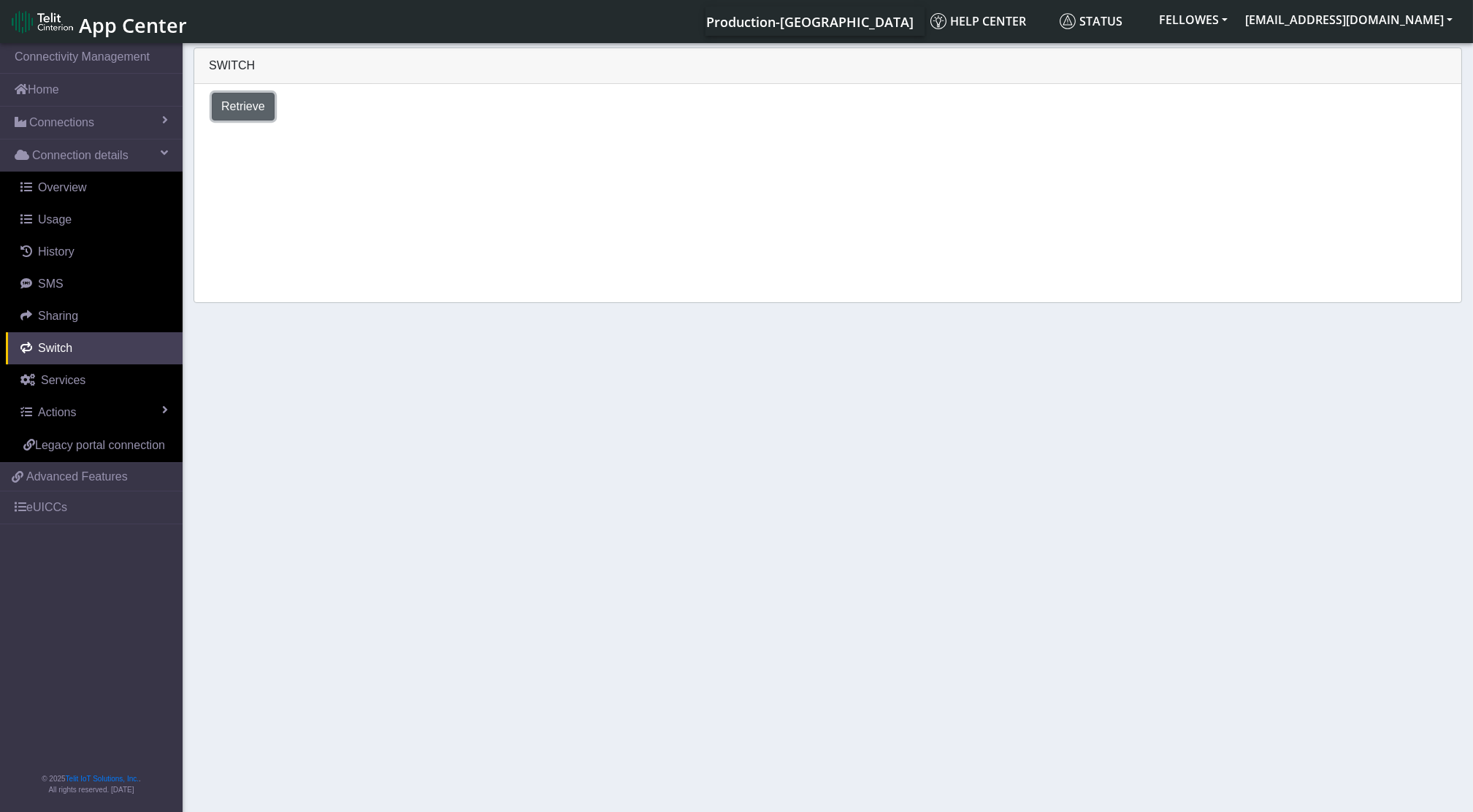
click at [244, 107] on span "Retrieve" at bounding box center [243, 107] width 44 height 12
select select "[GEOGRAPHIC_DATA]"
